Goal: Task Accomplishment & Management: Use online tool/utility

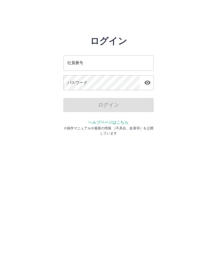
click at [135, 59] on input "社員番号" at bounding box center [108, 62] width 90 height 15
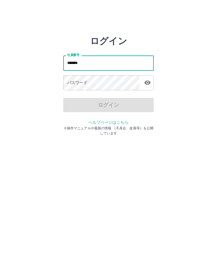
type input "*******"
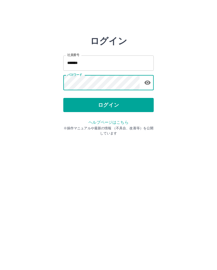
click at [129, 105] on button "ログイン" at bounding box center [108, 105] width 90 height 14
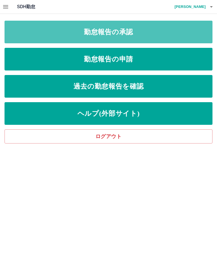
click at [170, 31] on link "勤怠報告の承認" at bounding box center [109, 32] width 208 height 23
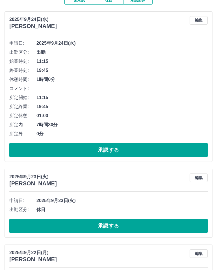
scroll to position [55, 0]
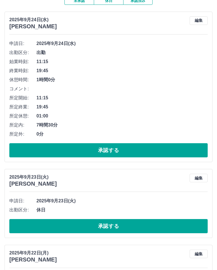
click at [154, 150] on button "承認する" at bounding box center [108, 150] width 199 height 14
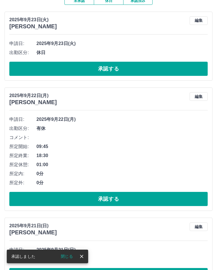
click at [155, 65] on button "承認する" at bounding box center [108, 69] width 199 height 14
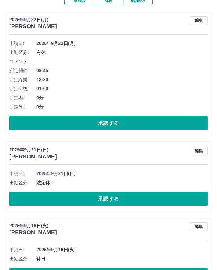
click at [152, 117] on button "承認する" at bounding box center [108, 123] width 199 height 14
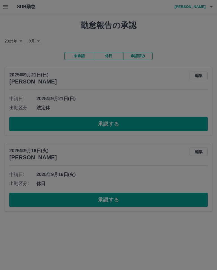
scroll to position [0, 0]
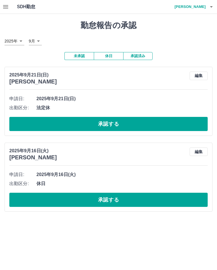
click at [159, 124] on button "承認する" at bounding box center [108, 124] width 199 height 14
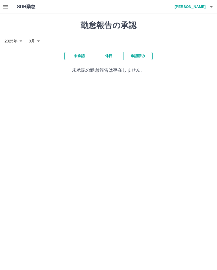
click at [205, 6] on h4 "鈴木　朱里" at bounding box center [189, 7] width 34 height 14
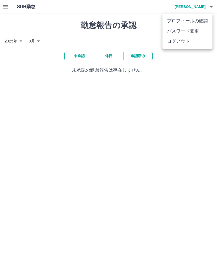
click at [202, 41] on li "ログアウト" at bounding box center [188, 41] width 50 height 10
